Goal: Information Seeking & Learning: Learn about a topic

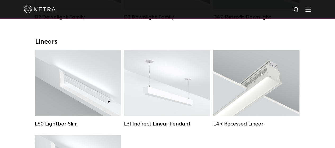
scroll to position [175, 0]
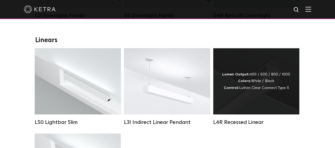
click at [266, 66] on div "Lumen Output: 400 / 600 / 800 / 1000 Colors: White / Black Control: Lutron Clea…" at bounding box center [256, 81] width 86 height 66
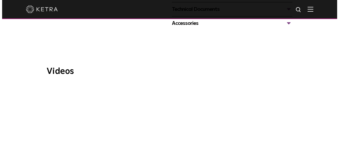
scroll to position [300, 0]
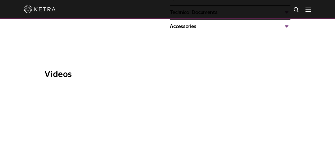
click at [174, 90] on span "WELL Certified: Delos HQ" at bounding box center [177, 148] width 178 height 120
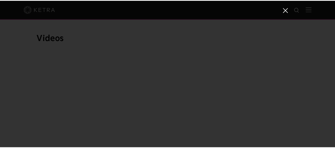
scroll to position [23, 0]
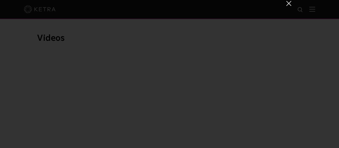
click at [286, 6] on span at bounding box center [288, 3] width 6 height 5
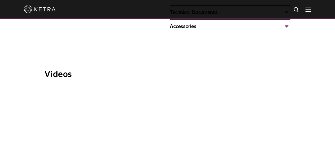
drag, startPoint x: 331, startPoint y: 110, endPoint x: 336, endPoint y: 113, distance: 6.1
click at [332, 110] on div "Videos WELL Certified: Delos HQ" at bounding box center [167, 144] width 335 height 194
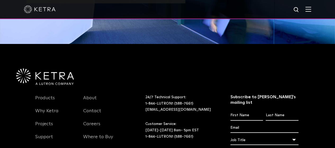
scroll to position [681, 0]
